Goal: Task Accomplishment & Management: Complete application form

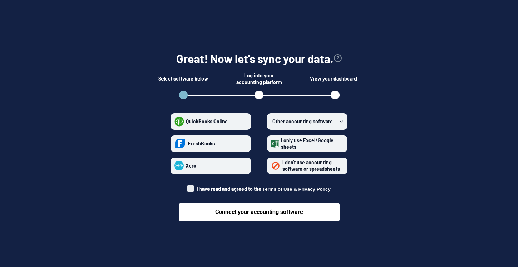
click at [205, 194] on div "Connect your accounting software" at bounding box center [259, 206] width 161 height 29
click at [195, 190] on span "I have read and agreed to the Terms of Use & Privacy Policy" at bounding box center [258, 188] width 143 height 7
click at [188, 187] on input "I have read and agreed to the Terms of Use & Privacy Policy" at bounding box center [187, 187] width 0 height 0
checkbox input "true"
click at [296, 118] on strong "Other accounting software" at bounding box center [302, 121] width 60 height 6
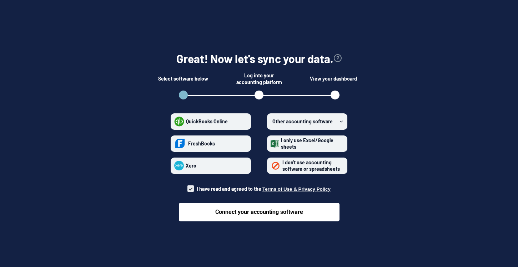
click at [271, 121] on software "Other accounting software" at bounding box center [270, 121] width 0 height 0
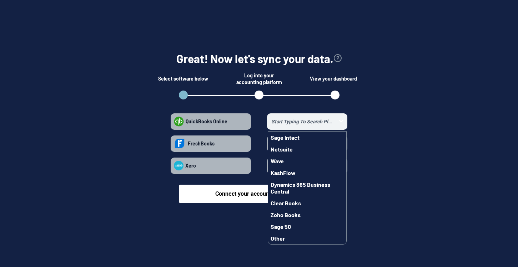
click at [293, 121] on input "Sage Intact Netsuite Wave KashFlow Dynamics 365 Business Central Clear Books Zo…" at bounding box center [302, 121] width 68 height 8
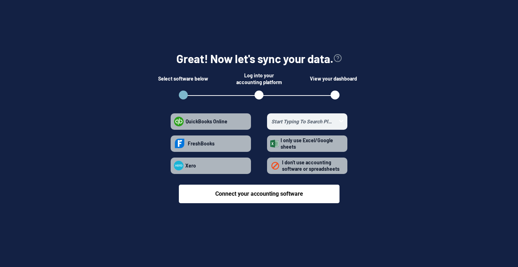
click at [294, 123] on input at bounding box center [302, 121] width 68 height 8
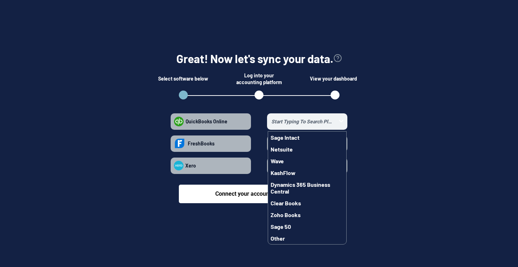
click at [295, 123] on input "Sage Intact Netsuite Wave KashFlow Dynamics 365 Business Central Clear Books Zo…" at bounding box center [302, 121] width 68 height 8
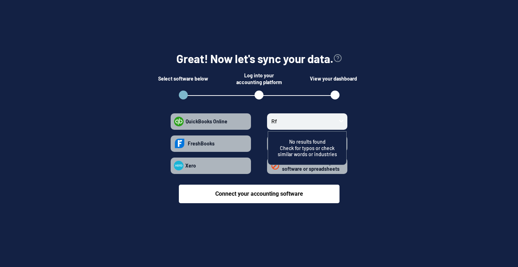
type input "r"
